Goal: Task Accomplishment & Management: Use online tool/utility

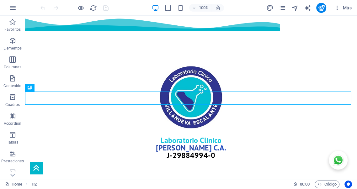
scroll to position [241, 0]
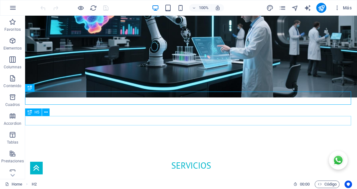
click at [93, 183] on div "ofrecemos una amplia gama de SERVICIOS Y EXAMENES con resultados rápidos y conf…" at bounding box center [191, 187] width 332 height 9
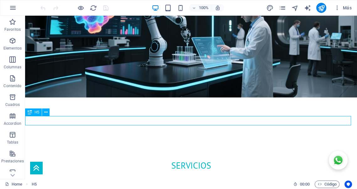
drag, startPoint x: 93, startPoint y: 123, endPoint x: 118, endPoint y: 138, distance: 29.3
click at [93, 183] on div "ofrecemos una amplia gama de SERVICIOS Y EXAMENES con resultados rápidos y conf…" at bounding box center [191, 187] width 332 height 9
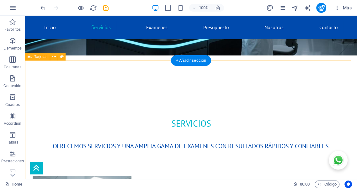
scroll to position [276, 0]
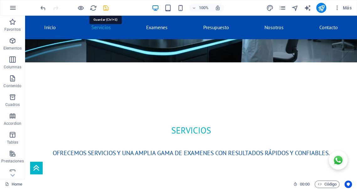
click at [105, 7] on icon "save" at bounding box center [105, 7] width 7 height 7
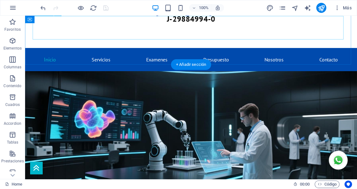
scroll to position [90, 0]
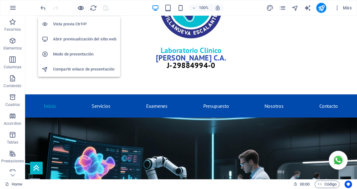
click at [80, 7] on icon "button" at bounding box center [80, 7] width 7 height 7
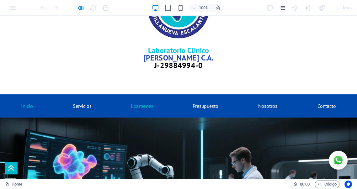
click at [137, 99] on link "Examenes" at bounding box center [142, 106] width 34 height 14
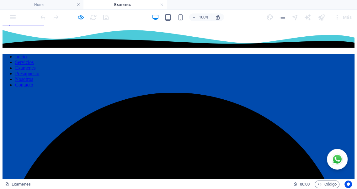
scroll to position [0, 0]
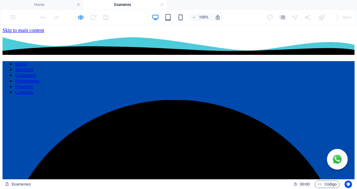
click at [261, 61] on nav "Inicio Servicios Examenes Presupuesto Nosotros Contacto" at bounding box center [179, 78] width 352 height 34
click at [260, 61] on nav "Inicio Servicios Examenes Presupuesto Nosotros Contacto" at bounding box center [179, 78] width 352 height 34
click at [45, 3] on h4 "Home" at bounding box center [41, 4] width 83 height 7
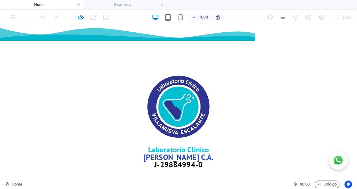
scroll to position [90, 0]
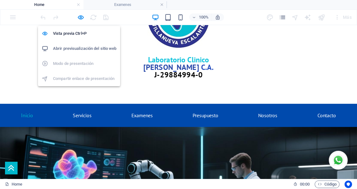
drag, startPoint x: 81, startPoint y: 16, endPoint x: 93, endPoint y: 20, distance: 12.3
click at [81, 16] on icon "button" at bounding box center [80, 17] width 7 height 7
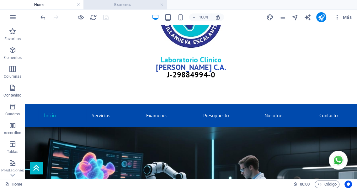
click at [134, 8] on h4 "Examenes" at bounding box center [124, 4] width 83 height 7
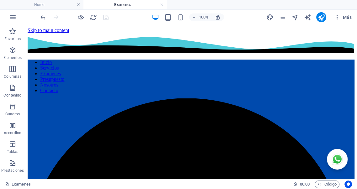
scroll to position [0, 0]
click at [162, 6] on link at bounding box center [162, 5] width 4 height 6
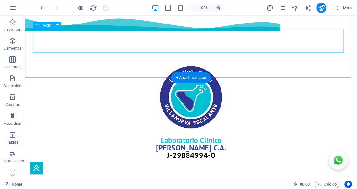
scroll to position [90, 0]
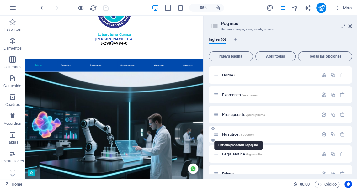
click at [227, 134] on span "Nosotros /nosotros" at bounding box center [237, 134] width 31 height 5
click at [227, 134] on div "Nosotros /nosotros" at bounding box center [280, 134] width 143 height 17
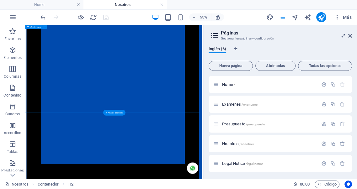
scroll to position [801, 0]
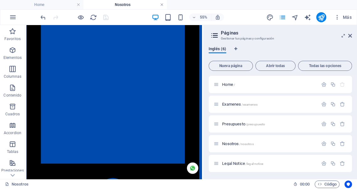
click at [162, 4] on link at bounding box center [162, 5] width 4 height 6
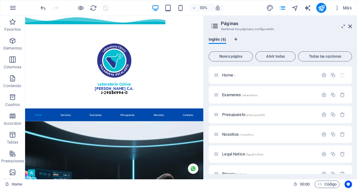
scroll to position [90, 0]
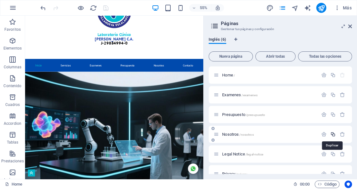
click at [332, 135] on icon "button" at bounding box center [332, 134] width 5 height 5
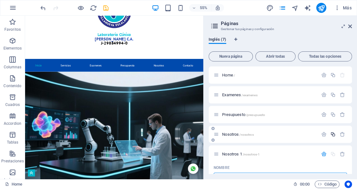
scroll to position [9, 0]
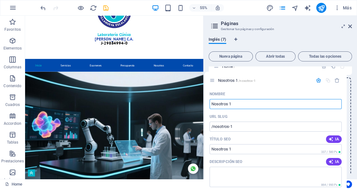
drag, startPoint x: 218, startPoint y: 146, endPoint x: 214, endPoint y: 78, distance: 68.2
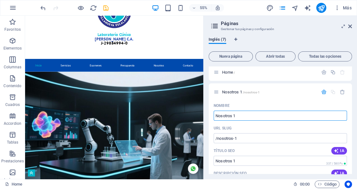
scroll to position [0, 0]
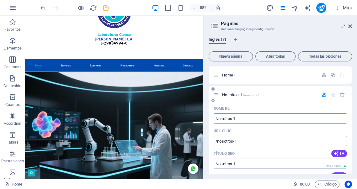
click at [231, 94] on span "Nosotros 1 /nosotros-1" at bounding box center [241, 95] width 38 height 5
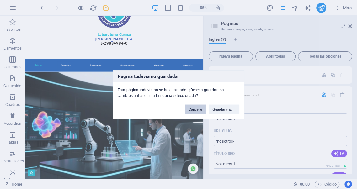
click at [200, 108] on button "Cancelar" at bounding box center [195, 108] width 21 height 9
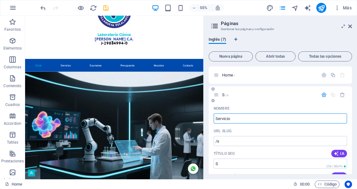
type input "Servicios"
type input "/s"
type input "S"
type input "Servicios"
type input "/servicios"
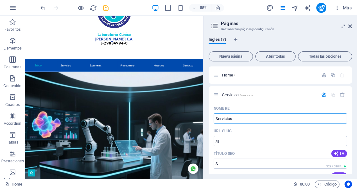
type input "Servicios"
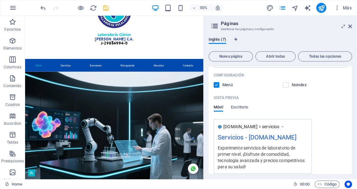
scroll to position [151, 0]
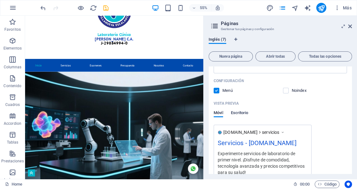
type input "Servicios"
click at [241, 112] on span "Escritorio" at bounding box center [239, 113] width 18 height 9
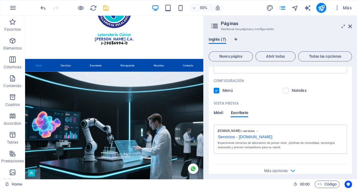
click at [220, 113] on span "Móvil" at bounding box center [218, 113] width 9 height 9
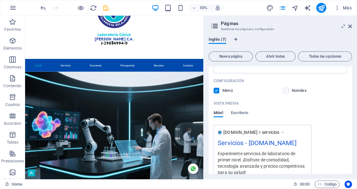
click at [286, 91] on label at bounding box center [286, 91] width 6 height 6
click at [0, 0] on input "checkbox" at bounding box center [0, 0] width 0 height 0
click at [286, 91] on label at bounding box center [286, 91] width 6 height 6
click at [0, 0] on input "checkbox" at bounding box center [0, 0] width 0 height 0
click at [286, 92] on label at bounding box center [286, 91] width 6 height 6
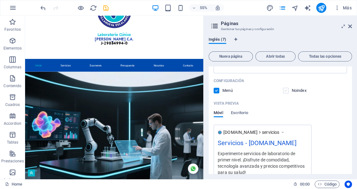
click at [0, 0] on input "checkbox" at bounding box center [0, 0] width 0 height 0
click at [285, 91] on label at bounding box center [286, 91] width 6 height 6
click at [0, 0] on input "checkbox" at bounding box center [0, 0] width 0 height 0
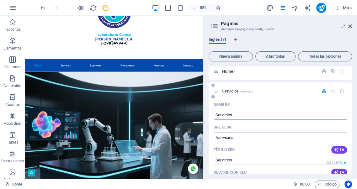
scroll to position [0, 0]
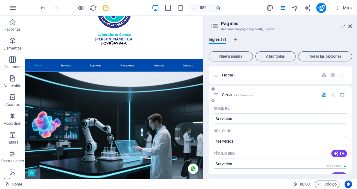
click at [323, 95] on icon "button" at bounding box center [323, 94] width 5 height 5
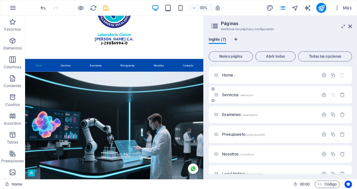
click at [247, 94] on span "/servicios" at bounding box center [245, 94] width 13 height 3
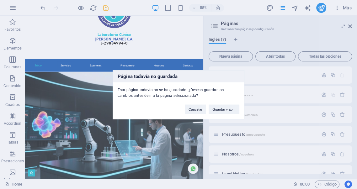
click at [247, 94] on div "Página todavía no guardada Esta página todavía no se ha guardado. ¿Deseas guard…" at bounding box center [178, 94] width 357 height 189
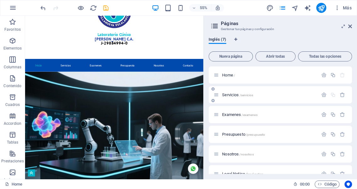
click at [246, 95] on span "/servicios" at bounding box center [245, 94] width 13 height 3
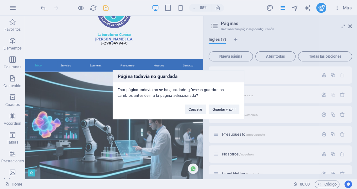
click at [246, 95] on div "Página todavía no guardada Esta página todavía no se ha guardado. ¿Deseas guard…" at bounding box center [178, 94] width 357 height 189
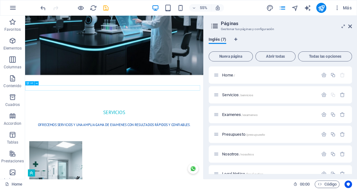
scroll to position [322, 0]
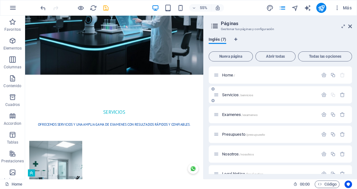
click at [228, 95] on span "Servicios /servicios" at bounding box center [237, 95] width 31 height 5
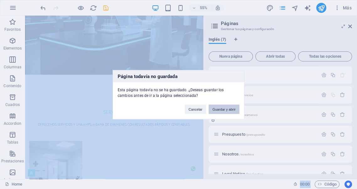
click at [219, 108] on button "Guardar y abrir" at bounding box center [224, 108] width 31 height 9
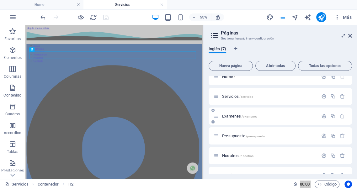
scroll to position [35, 0]
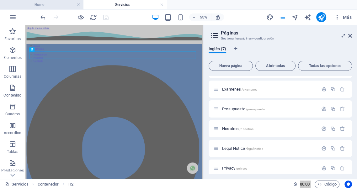
click at [41, 5] on h4 "Home" at bounding box center [41, 4] width 83 height 7
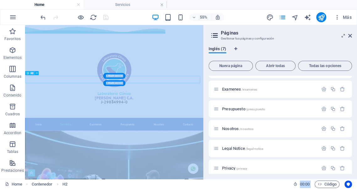
scroll to position [319, 0]
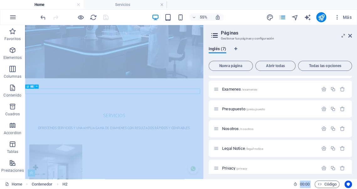
click at [350, 35] on icon at bounding box center [350, 35] width 4 height 5
click at [331, 122] on div at bounding box center [187, 147] width 324 height 50
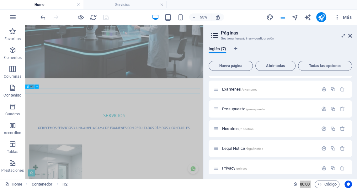
click at [331, 122] on div at bounding box center [187, 147] width 324 height 50
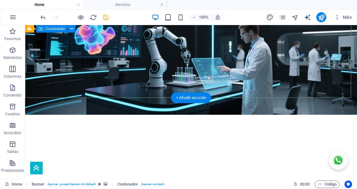
scroll to position [264, 0]
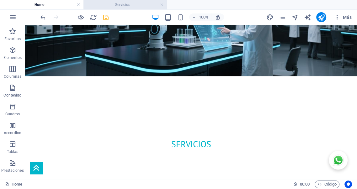
click at [124, 5] on h4 "Servicios" at bounding box center [124, 4] width 83 height 7
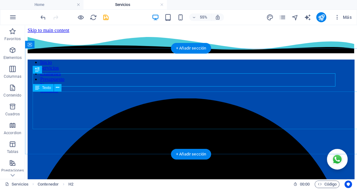
scroll to position [0, 0]
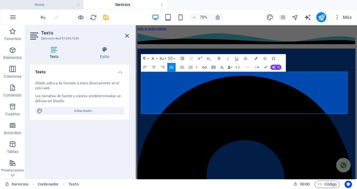
click at [45, 6] on h4 "Home" at bounding box center [41, 4] width 83 height 7
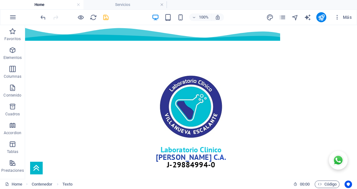
scroll to position [264, 0]
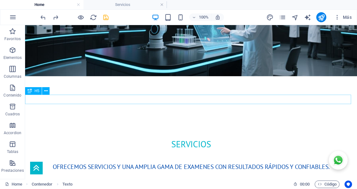
click at [131, 162] on div "ofrecemos SERVICIOS Y UNA AMPLIA GAMA DE EXAMENES con resultados rápidos y conf…" at bounding box center [191, 166] width 332 height 9
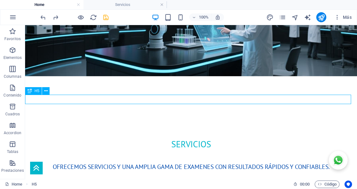
click at [131, 162] on div "ofrecemos SERVICIOS Y UNA AMPLIA GAMA DE EXAMENES con resultados rápidos y conf…" at bounding box center [191, 166] width 332 height 9
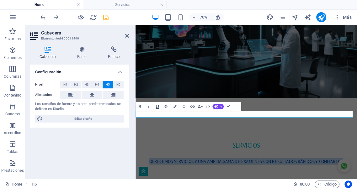
copy span "ofrecemos SERVICIOS Y UNA AMPLIA GAMA DE EXAMENES con resultados rápidos y conf…"
click at [126, 5] on h4 "Servicios" at bounding box center [124, 4] width 83 height 7
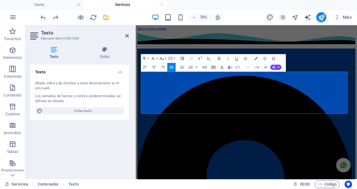
scroll to position [0, 0]
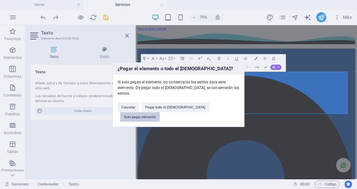
click at [160, 112] on button "Solo pegar elemento" at bounding box center [140, 116] width 40 height 9
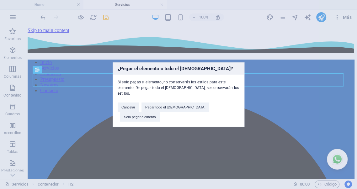
click at [160, 112] on button "Solo pegar elemento" at bounding box center [140, 116] width 40 height 9
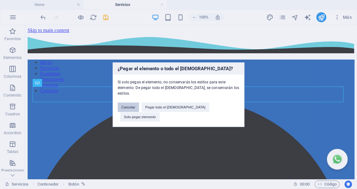
click at [139, 110] on button "Cancelar" at bounding box center [128, 107] width 21 height 9
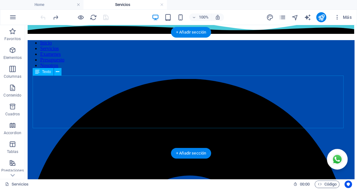
scroll to position [23, 0]
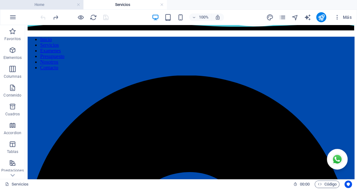
click at [51, 4] on h4 "Home" at bounding box center [41, 4] width 83 height 7
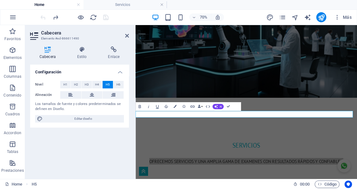
scroll to position [0, 0]
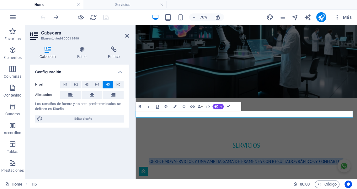
click at [122, 6] on h4 "Servicios" at bounding box center [124, 4] width 83 height 7
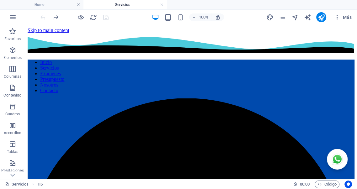
scroll to position [23, 0]
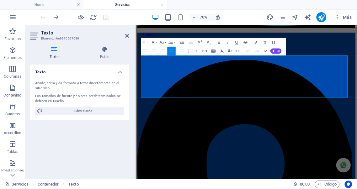
drag, startPoint x: 224, startPoint y: 109, endPoint x: 266, endPoint y: 81, distance: 50.8
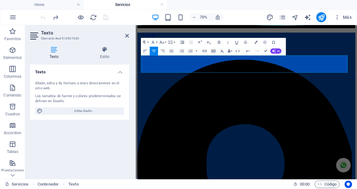
drag, startPoint x: 194, startPoint y: 88, endPoint x: 108, endPoint y: 85, distance: 86.3
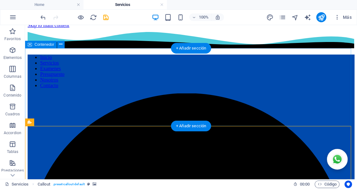
scroll to position [0, 0]
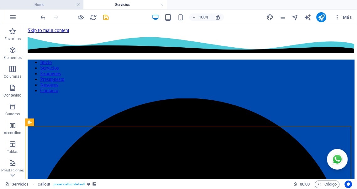
click at [44, 4] on h4 "Home" at bounding box center [41, 4] width 83 height 7
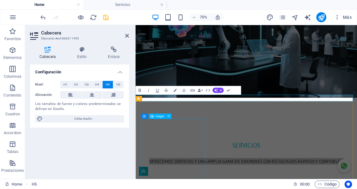
scroll to position [287, 0]
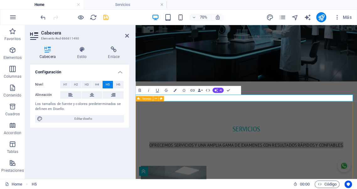
click at [146, 99] on span "Tarjetas" at bounding box center [146, 98] width 9 height 3
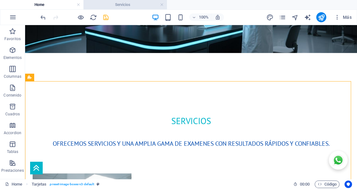
click at [119, 5] on h4 "Servicios" at bounding box center [124, 4] width 83 height 7
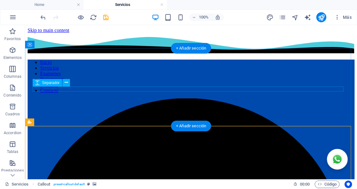
scroll to position [0, 0]
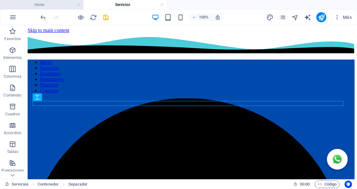
click at [42, 6] on h4 "Home" at bounding box center [41, 4] width 83 height 7
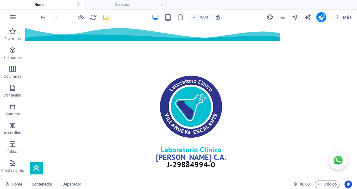
scroll to position [287, 0]
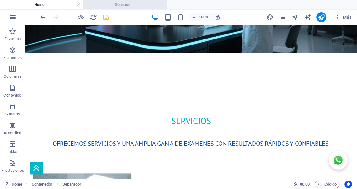
click at [125, 1] on h4 "Servicios" at bounding box center [124, 4] width 83 height 7
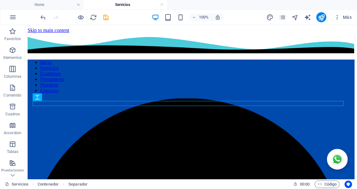
scroll to position [0, 0]
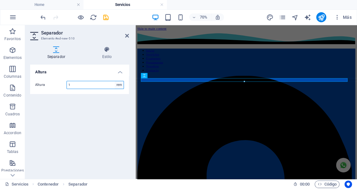
click at [119, 85] on select "px rem vh vw" at bounding box center [119, 85] width 9 height 8
select select "px"
click at [115, 81] on select "px rem vh vw" at bounding box center [119, 85] width 9 height 8
type input "50"
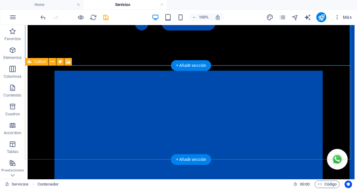
scroll to position [627, 0]
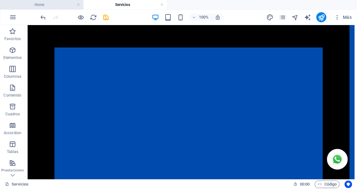
click at [46, 5] on h4 "Home" at bounding box center [41, 4] width 83 height 7
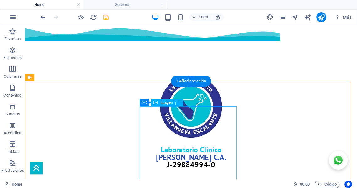
scroll to position [287, 0]
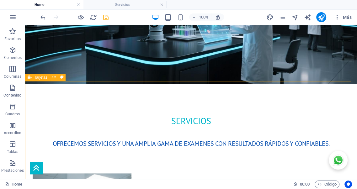
click at [30, 77] on icon at bounding box center [30, 78] width 4 height 8
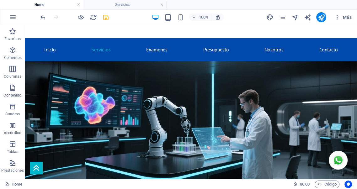
scroll to position [316, 0]
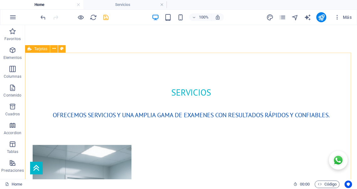
click at [36, 50] on span "Tarjetas" at bounding box center [40, 49] width 13 height 4
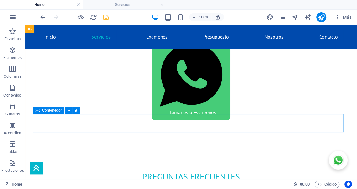
scroll to position [629, 0]
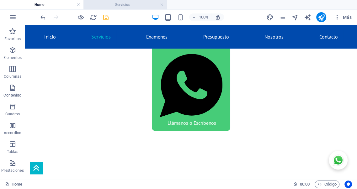
click at [109, 4] on h4 "Servicios" at bounding box center [124, 4] width 83 height 7
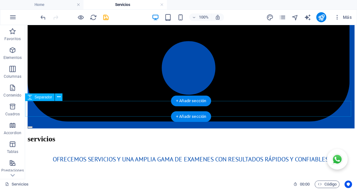
scroll to position [1073, 0]
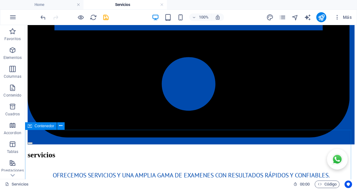
click at [40, 126] on span "Contenedor" at bounding box center [44, 126] width 20 height 4
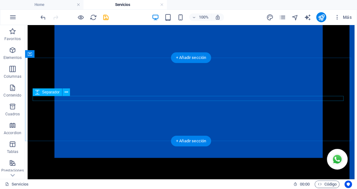
scroll to position [911, 0]
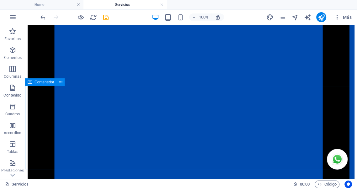
click at [42, 82] on span "Contenedor" at bounding box center [44, 82] width 20 height 4
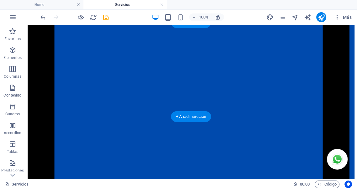
scroll to position [667, 0]
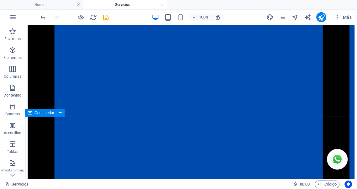
click at [39, 112] on span "Contenedor" at bounding box center [44, 113] width 20 height 4
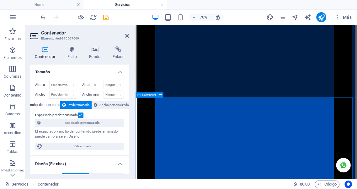
click at [150, 95] on span "Contenedor" at bounding box center [149, 95] width 14 height 3
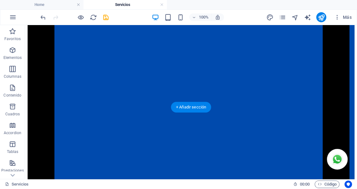
scroll to position [759, 0]
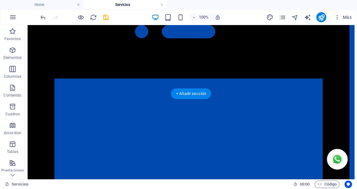
scroll to position [595, 0]
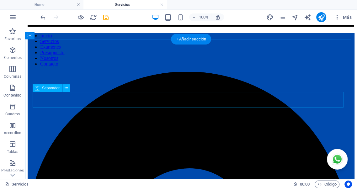
scroll to position [0, 0]
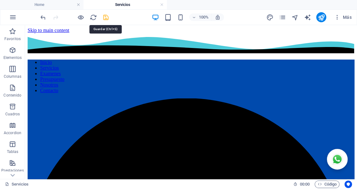
click at [104, 17] on icon "save" at bounding box center [105, 17] width 7 height 7
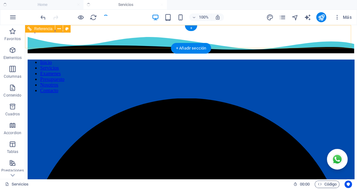
click at [100, 60] on nav "Inicio Servicios Examenes Presupuesto Nosotros Contacto" at bounding box center [191, 77] width 327 height 34
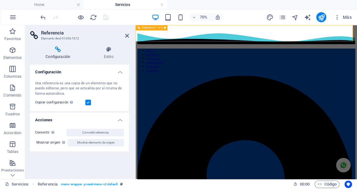
click at [204, 59] on nav "Inicio Servicios Examenes Presupuesto Nosotros Contacto" at bounding box center [293, 76] width 311 height 34
click at [108, 55] on h4 "Estilo" at bounding box center [108, 52] width 41 height 13
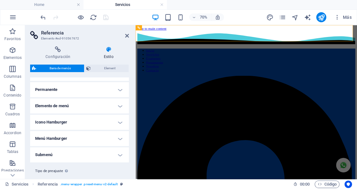
scroll to position [187, 0]
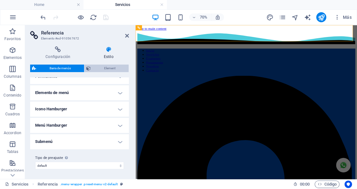
click at [106, 67] on span "Element" at bounding box center [110, 69] width 34 height 8
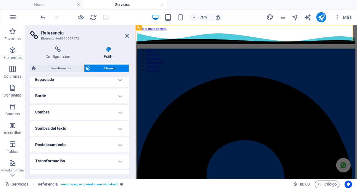
scroll to position [81, 0]
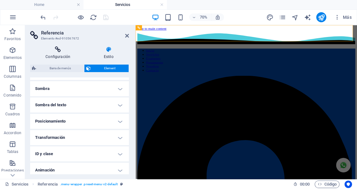
click at [63, 55] on h4 "Configuración" at bounding box center [59, 52] width 58 height 13
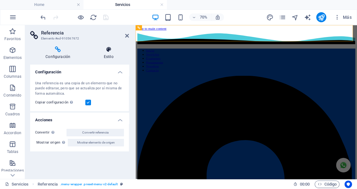
click at [110, 50] on icon at bounding box center [108, 49] width 41 height 6
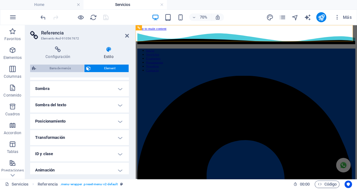
click at [61, 66] on span "Barra de menús" at bounding box center [60, 69] width 44 height 8
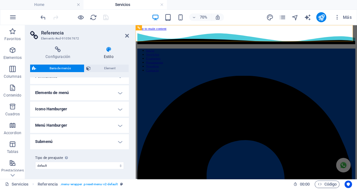
click at [87, 87] on h4 "Elemento de menú" at bounding box center [79, 92] width 99 height 15
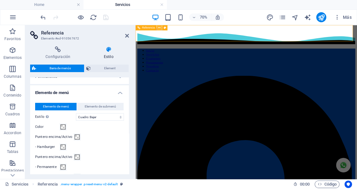
click at [160, 27] on icon at bounding box center [159, 27] width 3 height 5
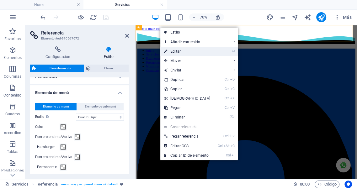
click at [176, 51] on link "⏎ Editar" at bounding box center [187, 51] width 54 height 9
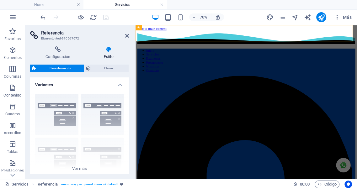
scroll to position [0, 0]
click at [118, 86] on h4 "Variantes" at bounding box center [79, 82] width 99 height 11
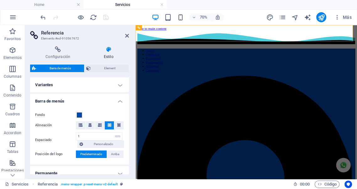
click at [118, 101] on h4 "Barra de menús" at bounding box center [79, 99] width 99 height 11
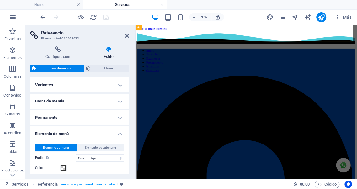
click at [119, 116] on h4 "Permanente" at bounding box center [79, 117] width 99 height 15
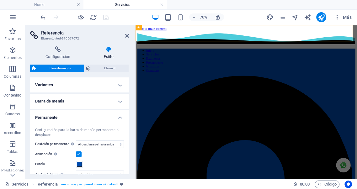
click at [119, 116] on h4 "Permanente" at bounding box center [79, 115] width 99 height 11
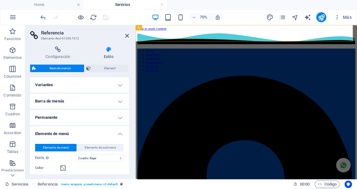
click at [119, 134] on h4 "Elemento de menú" at bounding box center [79, 131] width 99 height 11
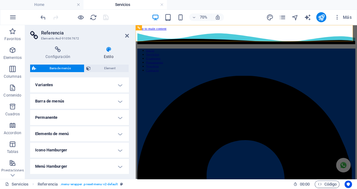
click at [119, 134] on h4 "Elemento de menú" at bounding box center [79, 133] width 99 height 15
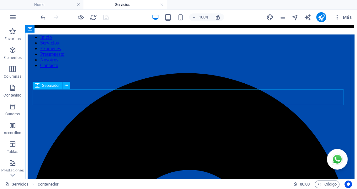
scroll to position [12, 0]
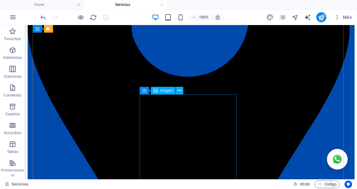
scroll to position [267, 0]
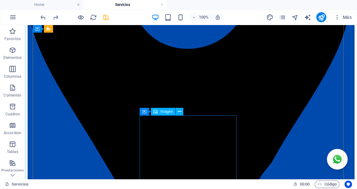
scroll to position [244, 0]
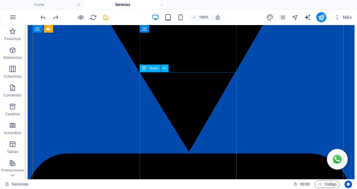
scroll to position [414, 0]
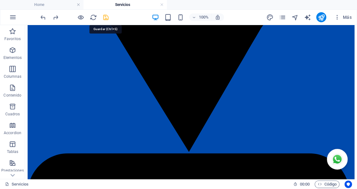
click at [105, 17] on icon "save" at bounding box center [105, 17] width 7 height 7
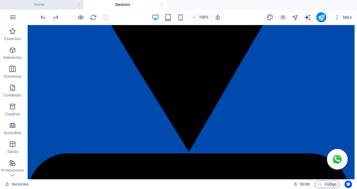
click at [40, 4] on h4 "Home" at bounding box center [41, 4] width 83 height 7
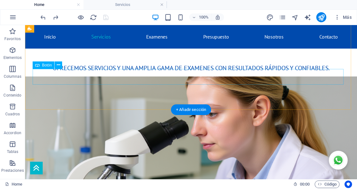
scroll to position [362, 0]
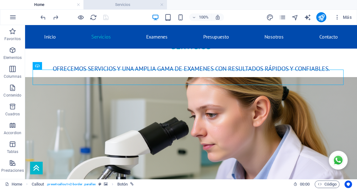
click at [111, 5] on h4 "Servicios" at bounding box center [124, 4] width 83 height 7
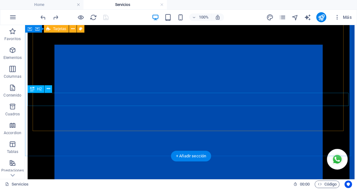
scroll to position [576, 0]
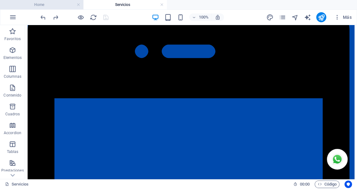
click at [48, 5] on h4 "Home" at bounding box center [41, 4] width 83 height 7
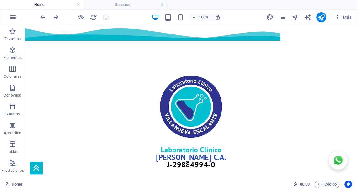
scroll to position [362, 0]
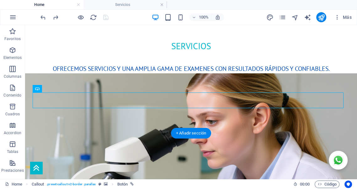
click at [86, 116] on figure at bounding box center [191, 150] width 332 height 154
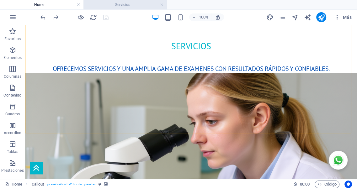
click at [121, 5] on h4 "Servicios" at bounding box center [124, 4] width 83 height 7
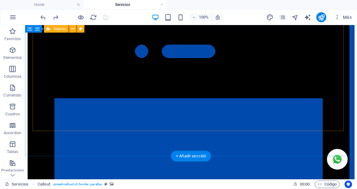
scroll to position [0, 0]
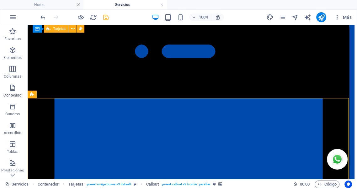
scroll to position [600, 0]
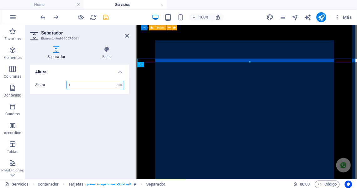
scroll to position [609, 0]
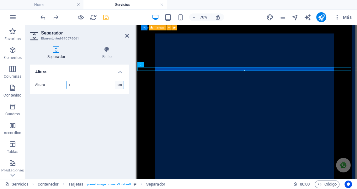
click at [121, 84] on select "px rem vh vw" at bounding box center [119, 85] width 9 height 8
select select "px"
click at [115, 81] on select "px rem vh vw" at bounding box center [119, 85] width 9 height 8
type input "50"
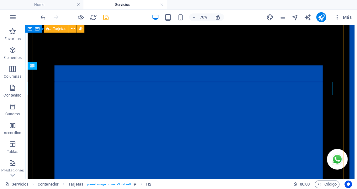
scroll to position [600, 0]
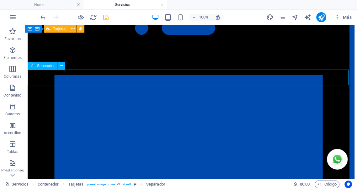
select select "px"
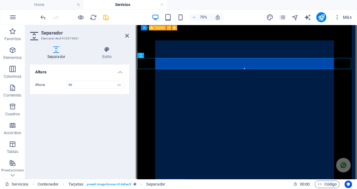
scroll to position [609, 0]
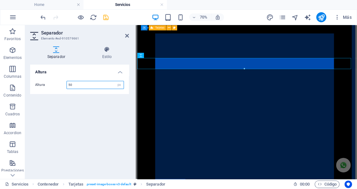
drag, startPoint x: 80, startPoint y: 85, endPoint x: 50, endPoint y: 82, distance: 29.7
click at [50, 82] on div "Altura 50 px rem vh vw" at bounding box center [79, 85] width 89 height 8
type input "100"
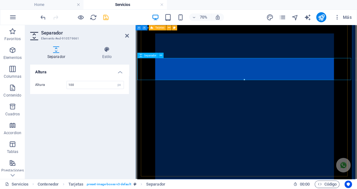
drag, startPoint x: 275, startPoint y: 92, endPoint x: 366, endPoint y: 104, distance: 92.1
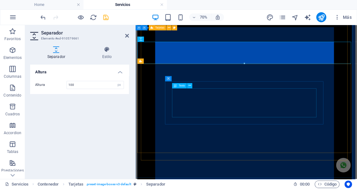
scroll to position [632, 0]
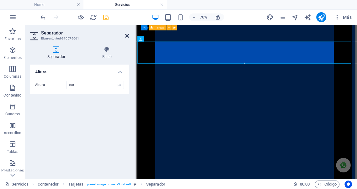
click at [127, 36] on icon at bounding box center [127, 35] width 4 height 5
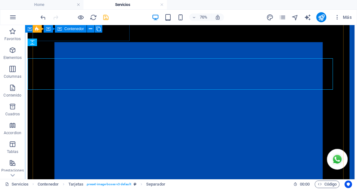
scroll to position [623, 0]
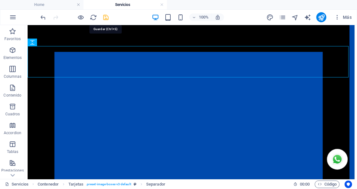
click at [105, 17] on icon "save" at bounding box center [105, 17] width 7 height 7
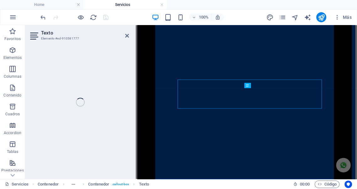
scroll to position [632, 0]
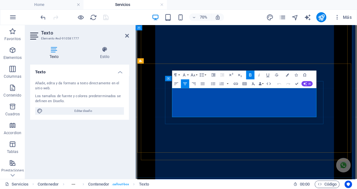
drag, startPoint x: 389, startPoint y: 143, endPoint x: 223, endPoint y: 117, distance: 168.2
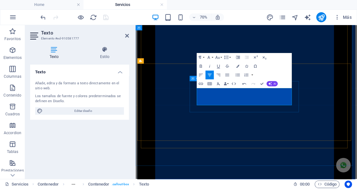
click at [217, 57] on icon "button" at bounding box center [217, 57] width 5 height 5
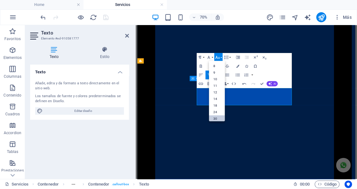
click at [216, 116] on link "30" at bounding box center [217, 118] width 16 height 7
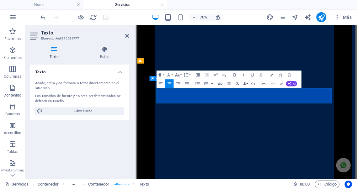
click at [180, 76] on button "Font Size" at bounding box center [178, 75] width 8 height 9
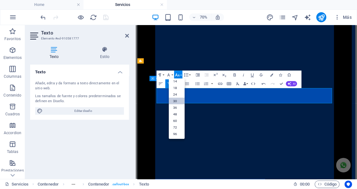
scroll to position [50, 0]
click at [176, 107] on link "36" at bounding box center [177, 107] width 16 height 7
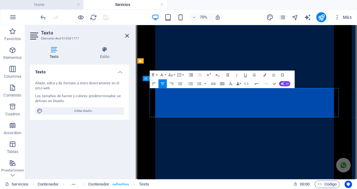
click at [47, 3] on h4 "Home" at bounding box center [41, 4] width 83 height 7
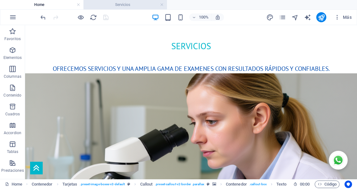
scroll to position [0, 0]
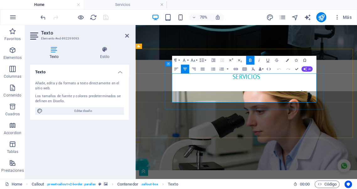
drag, startPoint x: 237, startPoint y: 101, endPoint x: 272, endPoint y: 105, distance: 34.7
click at [192, 62] on icon "button" at bounding box center [192, 60] width 5 height 5
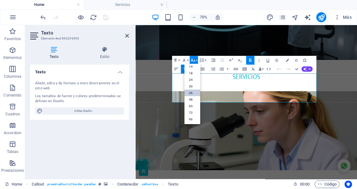
scroll to position [50, 0]
click at [185, 61] on icon "button" at bounding box center [183, 60] width 5 height 5
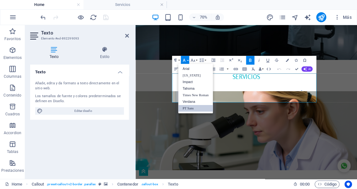
scroll to position [0, 0]
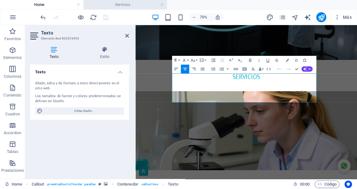
click at [127, 6] on h4 "Servicios" at bounding box center [124, 4] width 83 height 7
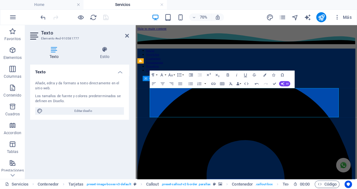
scroll to position [632, 0]
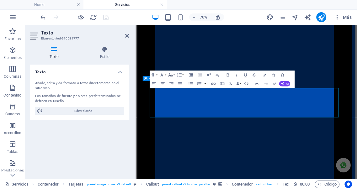
click at [171, 75] on icon "button" at bounding box center [170, 74] width 5 height 5
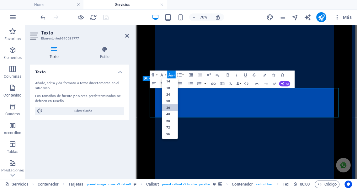
scroll to position [50, 0]
click at [171, 108] on link "36" at bounding box center [170, 107] width 16 height 7
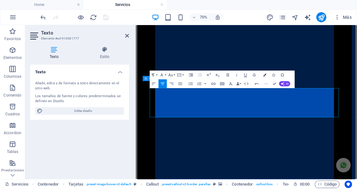
click at [264, 75] on icon "button" at bounding box center [264, 74] width 3 height 3
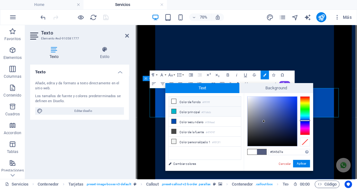
click at [183, 111] on li "Color principal #01b6cb" at bounding box center [205, 112] width 72 height 10
type input "#01b6cb"
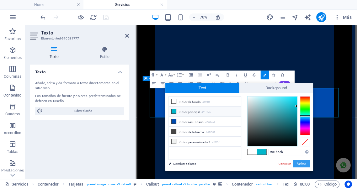
drag, startPoint x: 299, startPoint y: 163, endPoint x: 219, endPoint y: 181, distance: 82.2
click at [300, 163] on button "Aplicar" at bounding box center [301, 164] width 17 height 8
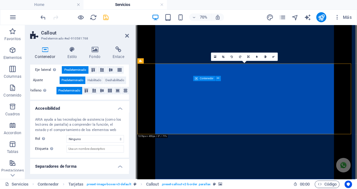
scroll to position [139, 0]
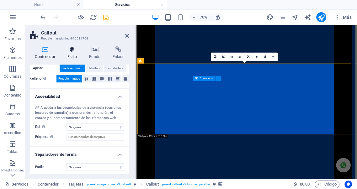
click at [70, 53] on h4 "Estilo" at bounding box center [73, 52] width 22 height 13
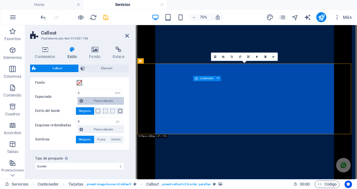
scroll to position [146, 0]
click at [95, 50] on icon at bounding box center [94, 49] width 21 height 6
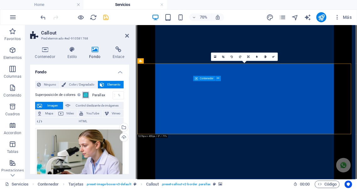
click at [84, 96] on span at bounding box center [85, 95] width 5 height 5
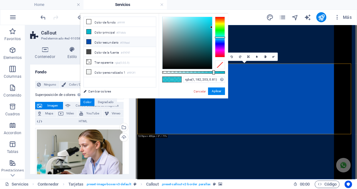
click at [104, 42] on li "Color secundario #004aad" at bounding box center [120, 42] width 72 height 10
type input "rgba(0, 74, 173, 0.81)"
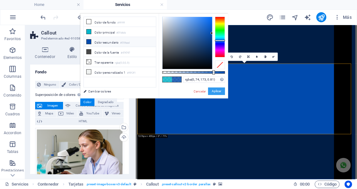
drag, startPoint x: 213, startPoint y: 90, endPoint x: 104, endPoint y: 92, distance: 108.5
click at [213, 90] on button "Aplicar" at bounding box center [216, 91] width 17 height 8
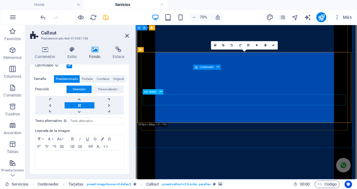
scroll to position [632, 0]
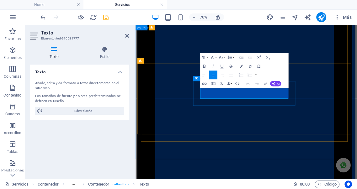
click at [221, 57] on icon "button" at bounding box center [220, 57] width 5 height 5
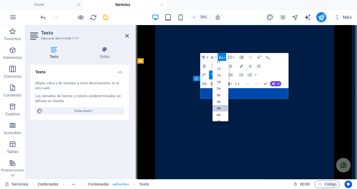
scroll to position [35, 0]
drag, startPoint x: 122, startPoint y: 106, endPoint x: 220, endPoint y: 100, distance: 99.0
click at [220, 100] on link "36" at bounding box center [220, 101] width 16 height 7
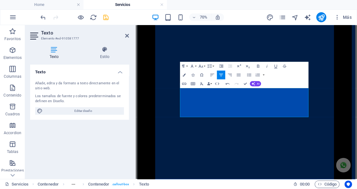
drag, startPoint x: 244, startPoint y: 122, endPoint x: 395, endPoint y: 146, distance: 152.8
click at [183, 75] on icon "button" at bounding box center [184, 74] width 3 height 3
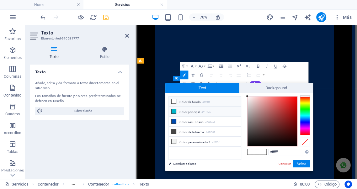
click at [186, 112] on li "Color principal #01b6cb" at bounding box center [205, 112] width 72 height 10
type input "#01b6cb"
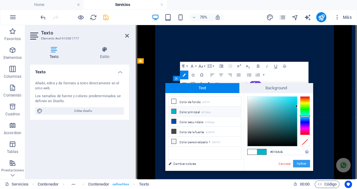
click at [299, 164] on button "Aplicar" at bounding box center [301, 164] width 17 height 8
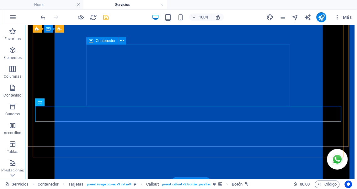
scroll to position [681, 0]
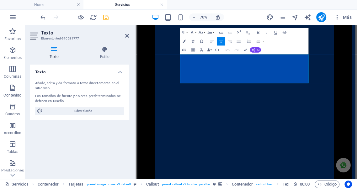
drag, startPoint x: 245, startPoint y: 75, endPoint x: 396, endPoint y: 99, distance: 152.7
click at [184, 41] on icon "button" at bounding box center [184, 41] width 3 height 3
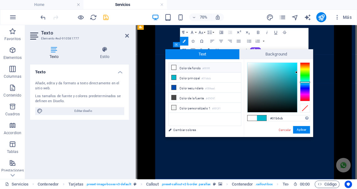
click at [183, 66] on li "Color de fondo #ffffff" at bounding box center [205, 68] width 72 height 10
type input "#ffffff"
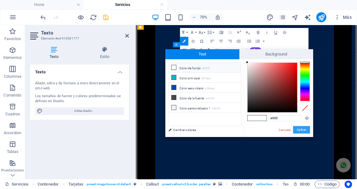
click at [301, 129] on button "Aplicar" at bounding box center [301, 130] width 17 height 8
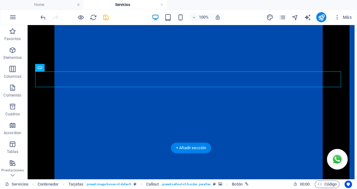
scroll to position [715, 0]
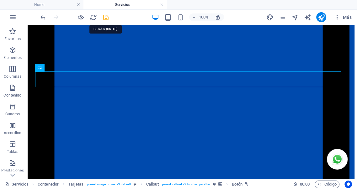
click at [105, 18] on icon "save" at bounding box center [105, 17] width 7 height 7
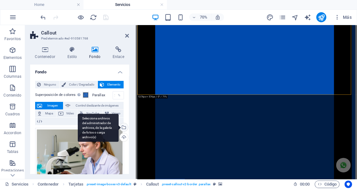
click at [123, 128] on div "Selecciona archivos del administrador de archivos, de la galería de fotos o car…" at bounding box center [123, 127] width 9 height 9
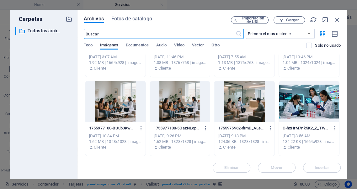
scroll to position [708, 0]
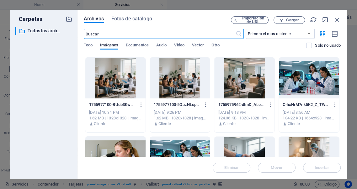
click at [308, 83] on div at bounding box center [309, 78] width 60 height 41
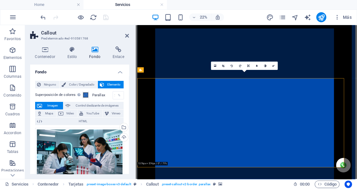
scroll to position [620, 0]
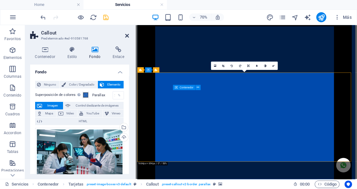
click at [128, 36] on icon at bounding box center [127, 35] width 4 height 5
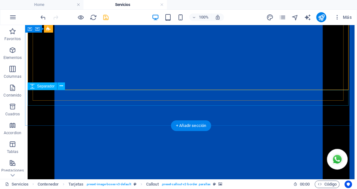
scroll to position [738, 0]
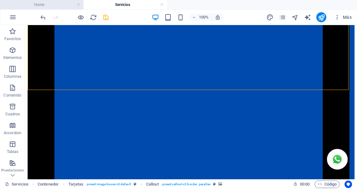
click at [52, 5] on h4 "Home" at bounding box center [41, 4] width 83 height 7
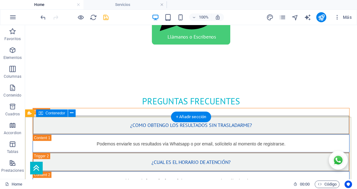
scroll to position [774, 0]
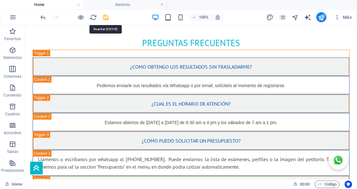
drag, startPoint x: 106, startPoint y: 17, endPoint x: 87, endPoint y: 21, distance: 19.4
click at [106, 16] on icon "save" at bounding box center [105, 17] width 7 height 7
click at [78, 6] on link at bounding box center [79, 5] width 4 height 6
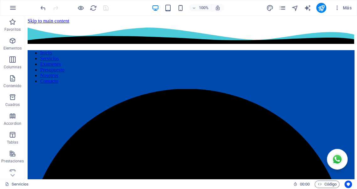
scroll to position [738, 0]
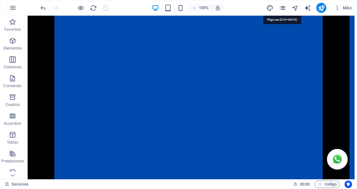
click at [282, 8] on icon "pages" at bounding box center [282, 7] width 7 height 7
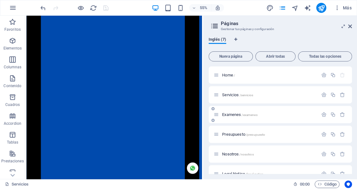
click at [234, 115] on span "Examenes /examenes" at bounding box center [239, 114] width 35 height 5
click at [234, 115] on div "Examenes /examenes" at bounding box center [280, 114] width 143 height 17
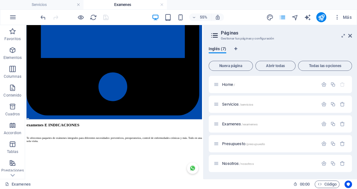
scroll to position [998, 0]
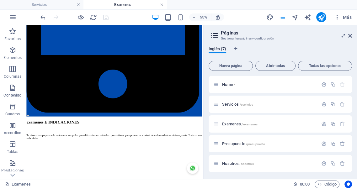
click at [161, 5] on link at bounding box center [162, 5] width 4 height 6
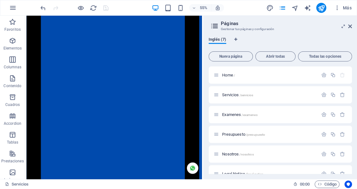
scroll to position [737, 0]
click at [235, 134] on span "Presupuesto /presupuesto" at bounding box center [243, 134] width 43 height 5
click at [235, 134] on div "Presupuesto /presupuesto" at bounding box center [280, 134] width 143 height 17
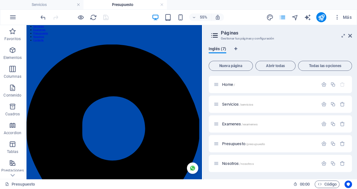
scroll to position [0, 0]
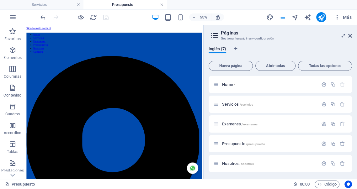
click at [161, 4] on link at bounding box center [162, 5] width 4 height 6
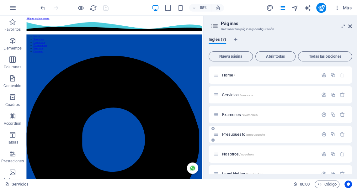
scroll to position [735, 0]
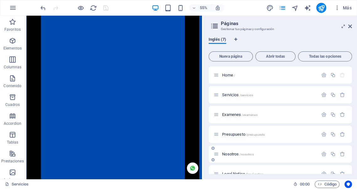
click at [232, 154] on span "Nosotros /nosotros" at bounding box center [237, 154] width 31 height 5
click at [232, 154] on div "Nosotros /nosotros" at bounding box center [280, 153] width 143 height 17
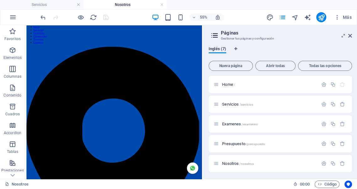
scroll to position [0, 0]
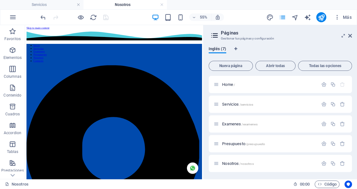
drag, startPoint x: 346, startPoint y: 64, endPoint x: 231, endPoint y: 66, distance: 115.1
click at [162, 5] on link at bounding box center [162, 5] width 4 height 6
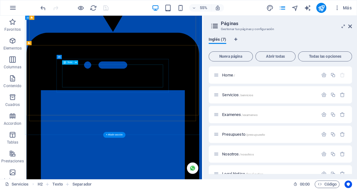
scroll to position [674, 0]
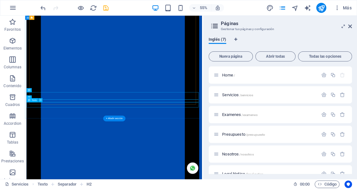
drag, startPoint x: 168, startPoint y: 177, endPoint x: 129, endPoint y: 120, distance: 69.5
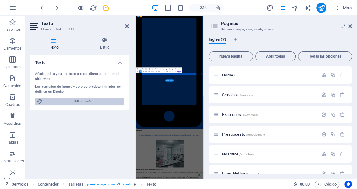
scroll to position [4, 0]
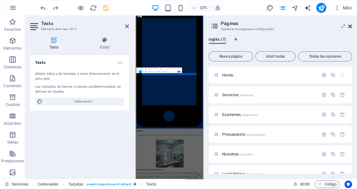
drag, startPoint x: 105, startPoint y: 78, endPoint x: 350, endPoint y: 27, distance: 250.2
click at [350, 27] on icon at bounding box center [350, 26] width 4 height 5
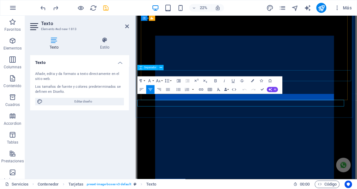
scroll to position [732, 0]
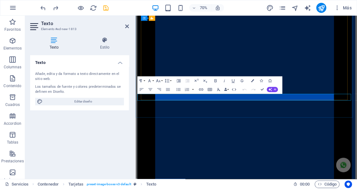
drag, startPoint x: 156, startPoint y: 132, endPoint x: 163, endPoint y: 137, distance: 7.9
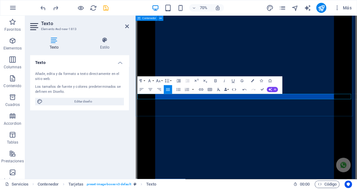
drag, startPoint x: 318, startPoint y: 151, endPoint x: 375, endPoint y: 109, distance: 71.3
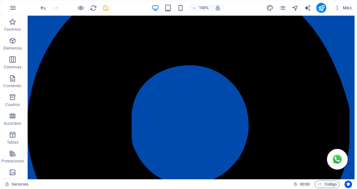
scroll to position [0, 0]
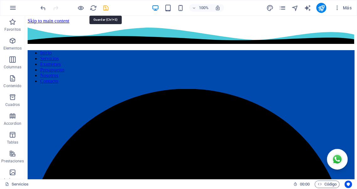
drag, startPoint x: 107, startPoint y: 8, endPoint x: 81, endPoint y: 20, distance: 28.3
click at [107, 8] on icon "save" at bounding box center [105, 7] width 7 height 7
click at [321, 8] on icon "publish" at bounding box center [321, 7] width 7 height 7
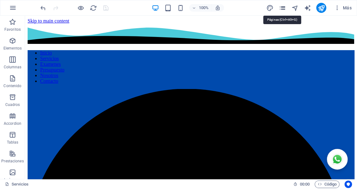
click at [284, 6] on icon "pages" at bounding box center [282, 7] width 7 height 7
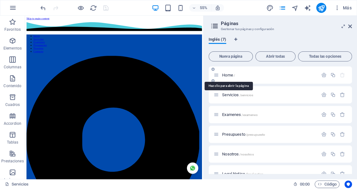
click at [231, 75] on span "Home /" at bounding box center [228, 75] width 13 height 5
click at [231, 75] on div "Home /" at bounding box center [280, 74] width 143 height 17
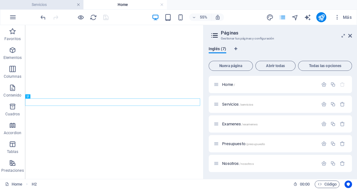
click at [79, 4] on link at bounding box center [79, 5] width 4 height 6
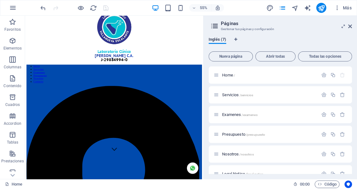
scroll to position [45, 0]
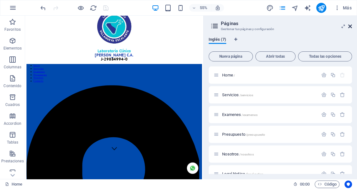
click at [349, 26] on icon at bounding box center [350, 26] width 4 height 5
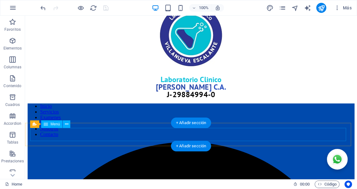
click at [100, 135] on nav "Inicio Servicios Examenes Presupuesto Nosotros Contacto" at bounding box center [191, 120] width 327 height 34
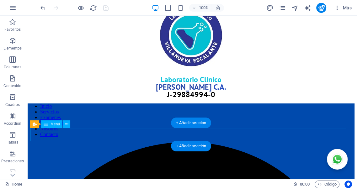
click at [100, 135] on nav "Inicio Servicios Examenes Presupuesto Nosotros Contacto" at bounding box center [191, 120] width 327 height 34
select select
select select "default"
select select "2"
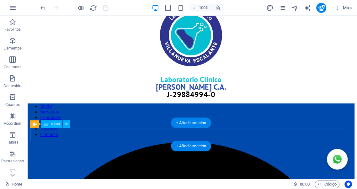
select select
select select "default"
select select "3"
select select
select select "default"
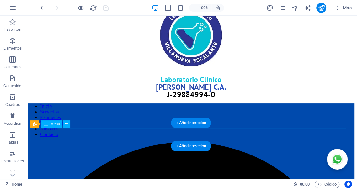
select select "4"
select select
select select "default"
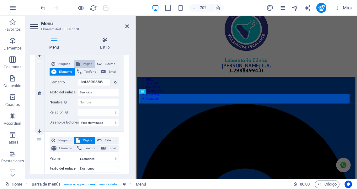
click at [85, 64] on span "Página" at bounding box center [88, 64] width 12 height 8
select select
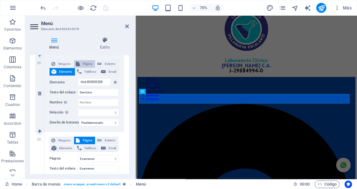
select select
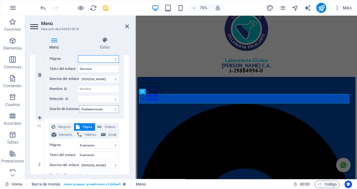
scroll to position [151, 0]
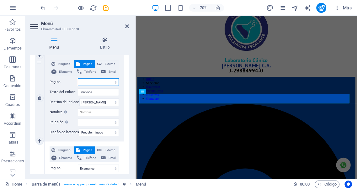
click at [105, 80] on select "Home Servicios Examenes Presupuesto Nosotros Legal Notice Privacy" at bounding box center [98, 82] width 41 height 8
select select "2"
click at [78, 78] on select "Home Servicios Examenes Presupuesto Nosotros Legal Notice Privacy" at bounding box center [98, 82] width 41 height 8
select select
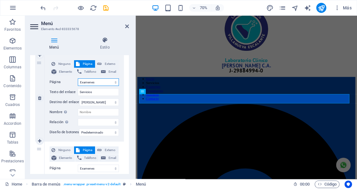
select select
click at [89, 82] on select "Home Servicios Examenes Presupuesto Nosotros Legal Notice Privacy" at bounding box center [98, 82] width 41 height 8
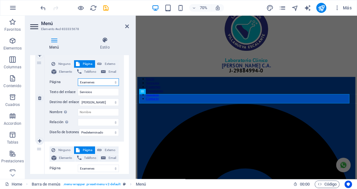
select select "1"
click at [78, 78] on select "Home Servicios Examenes Presupuesto Nosotros Legal Notice Privacy" at bounding box center [98, 82] width 41 height 8
select select
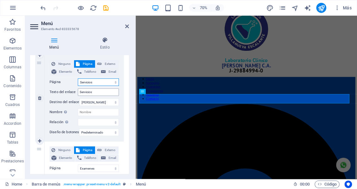
select select
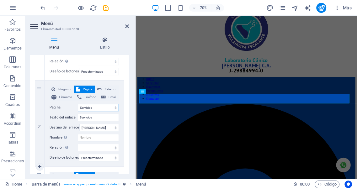
scroll to position [116, 0]
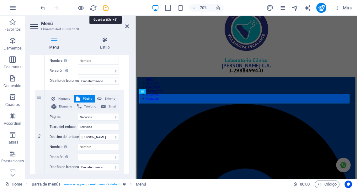
drag, startPoint x: 105, startPoint y: 8, endPoint x: 96, endPoint y: 12, distance: 9.4
click at [105, 8] on icon "save" at bounding box center [105, 7] width 7 height 7
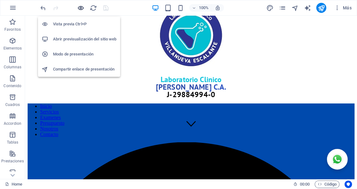
click at [81, 7] on icon "button" at bounding box center [80, 7] width 7 height 7
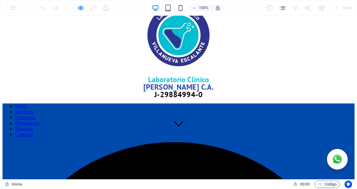
click at [34, 114] on link "Servicios" at bounding box center [24, 111] width 19 height 5
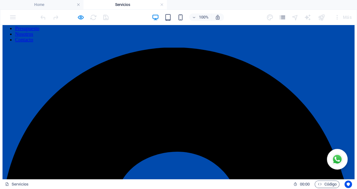
scroll to position [0, 0]
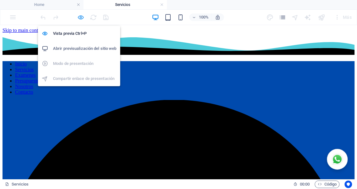
drag, startPoint x: 80, startPoint y: 18, endPoint x: 109, endPoint y: 15, distance: 29.0
click at [80, 18] on icon "button" at bounding box center [80, 17] width 7 height 7
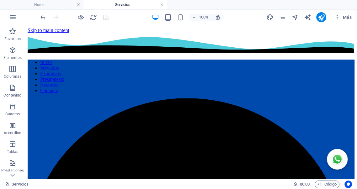
click at [161, 6] on link at bounding box center [162, 5] width 4 height 6
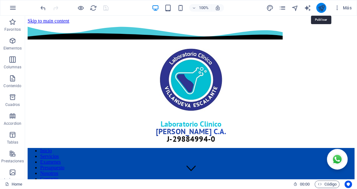
click at [319, 8] on icon "publish" at bounding box center [321, 7] width 7 height 7
